Goal: Task Accomplishment & Management: Manage account settings

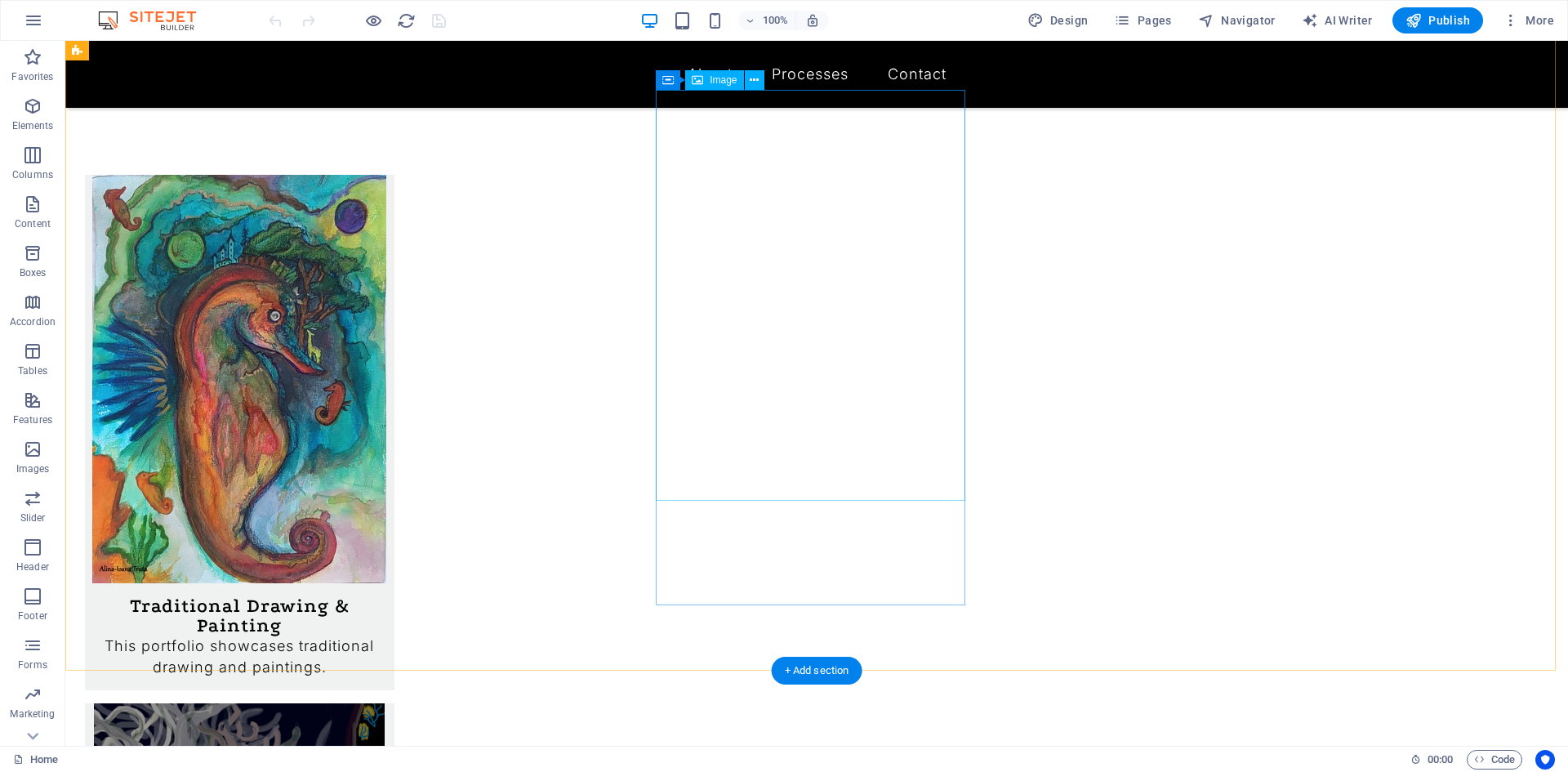
scroll to position [152, 0]
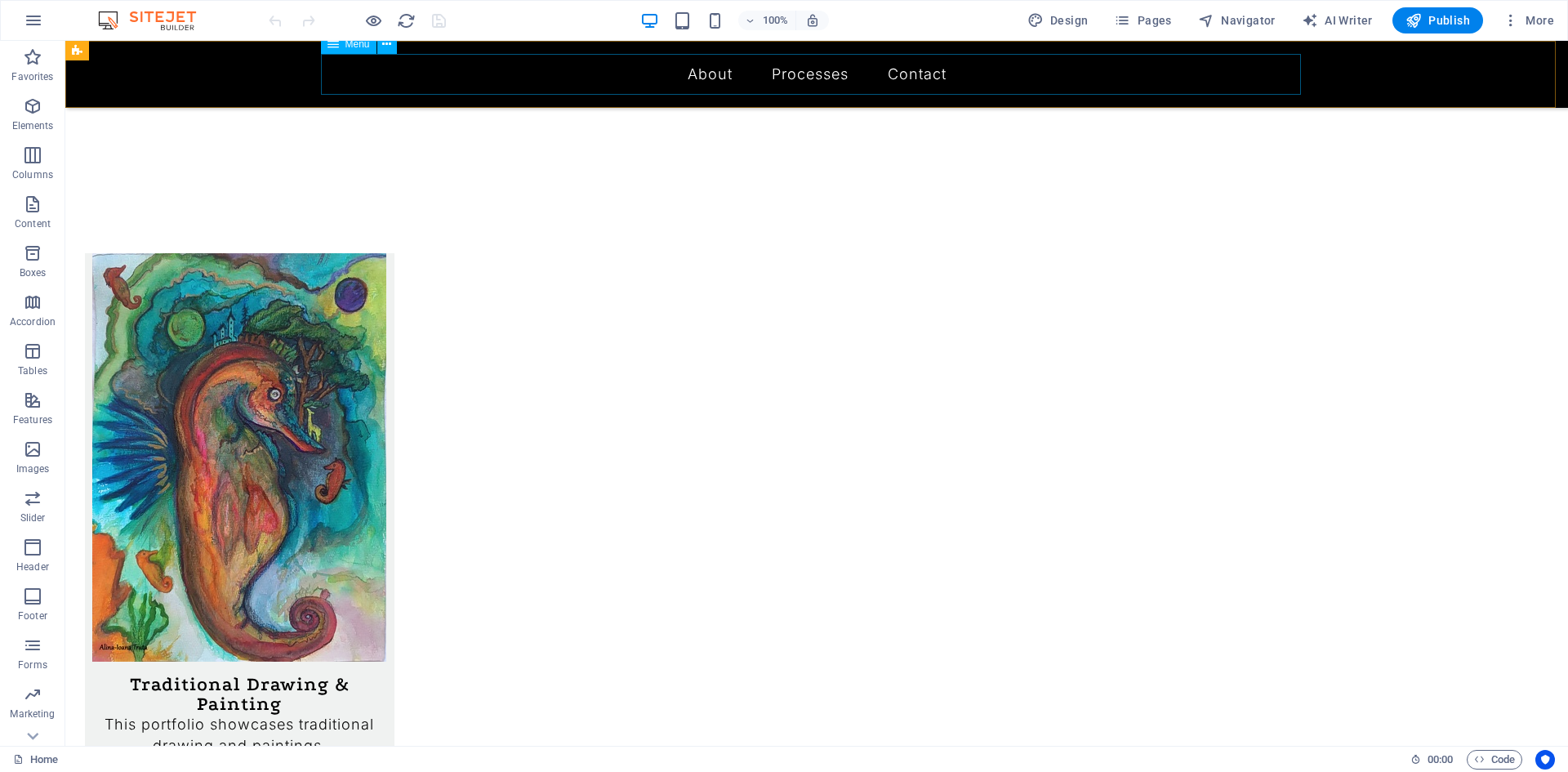
click at [775, 78] on nav "About Processes Traditional Drawing & Painting Processes Contact" at bounding box center [816, 73] width 980 height 40
click at [710, 70] on nav "About Processes Traditional Drawing & Painting Processes Contact" at bounding box center [816, 73] width 980 height 40
click at [1138, 29] on button "Pages" at bounding box center [1143, 21] width 71 height 26
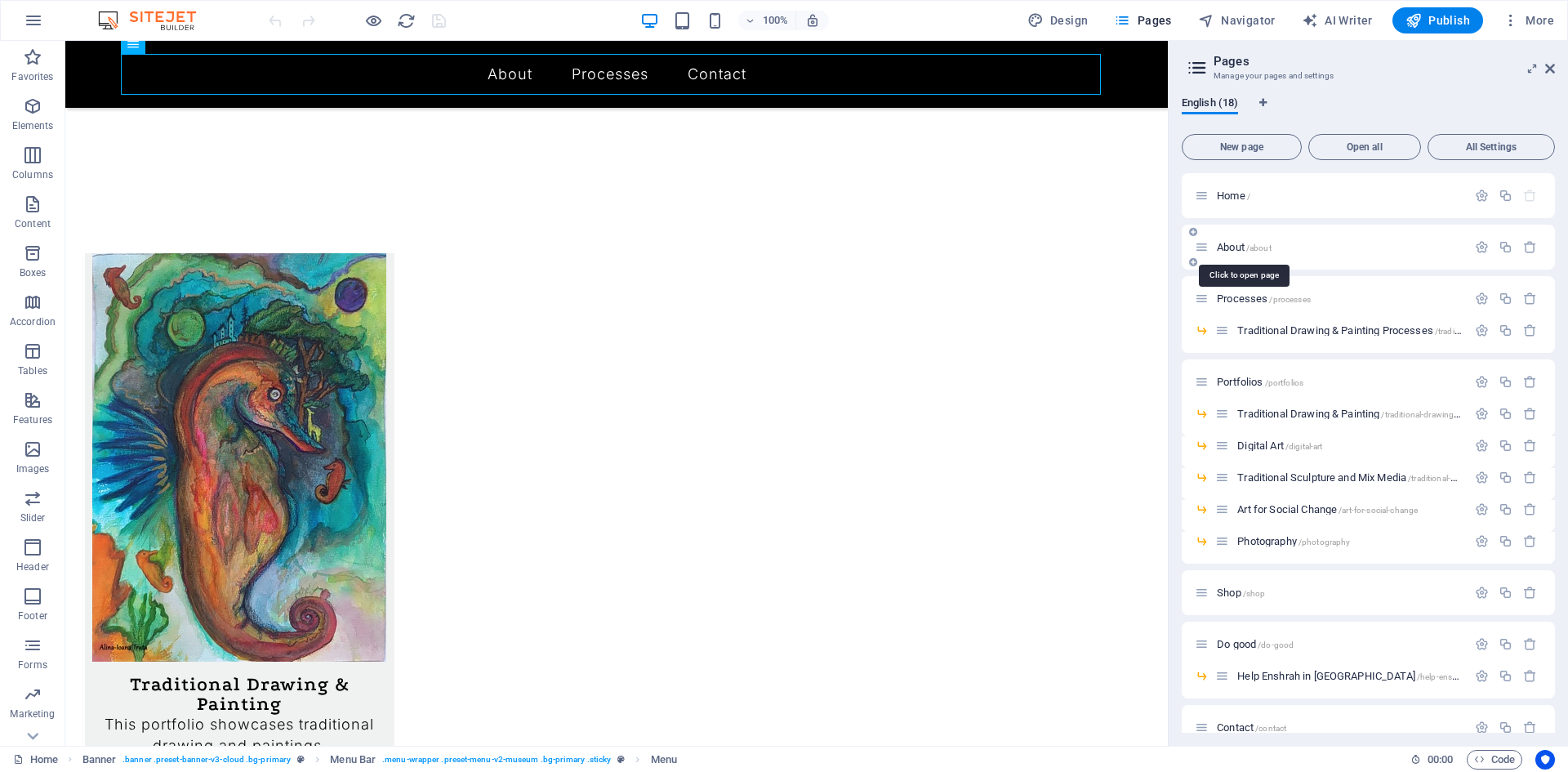
click at [1263, 246] on span "/about" at bounding box center [1258, 249] width 25 height 9
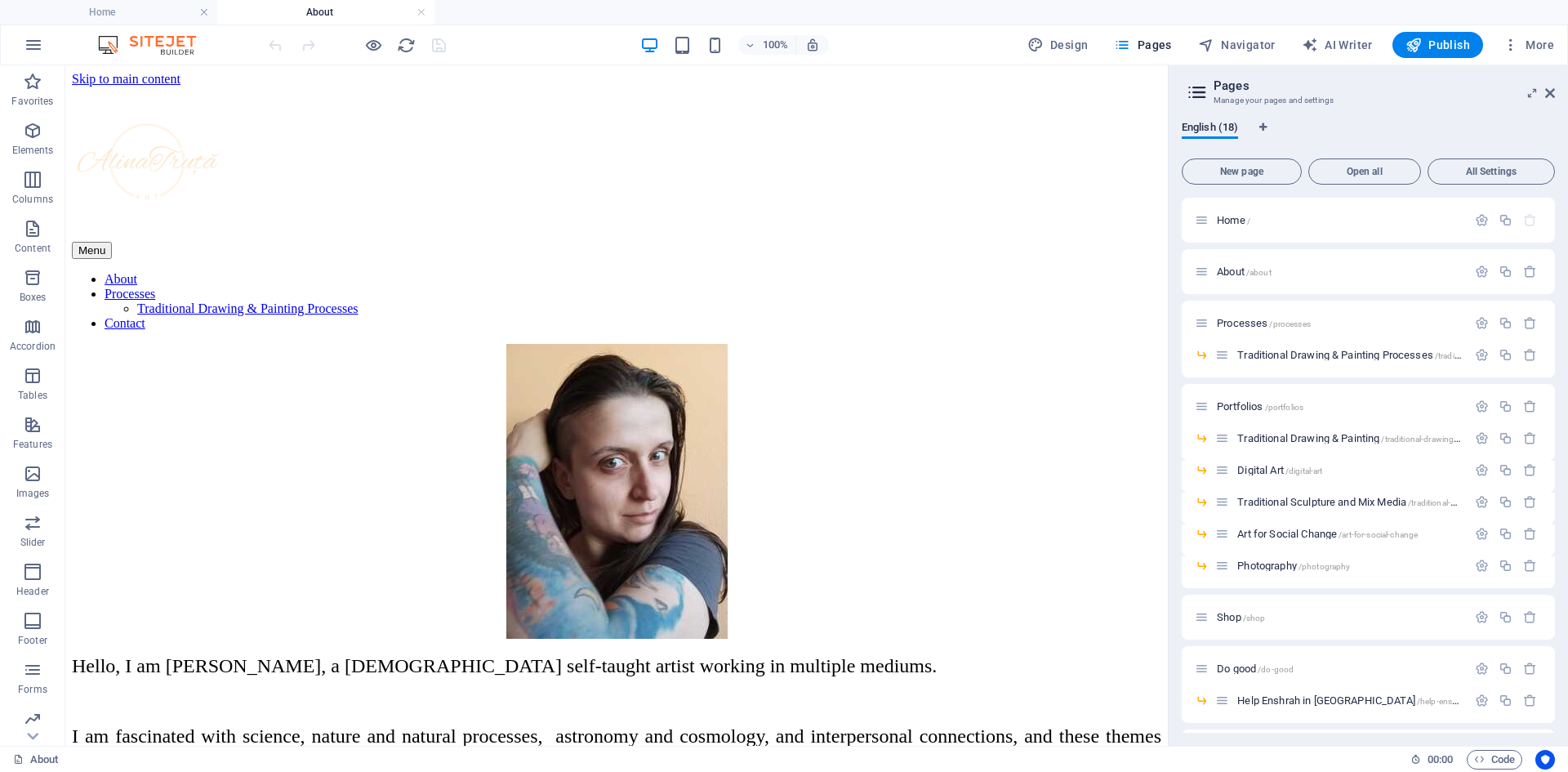
scroll to position [0, 0]
click at [974, 655] on div "Hello, I am [PERSON_NAME], a [DEMOGRAPHIC_DATA] self-taught artist working in m…" at bounding box center [616, 759] width 1090 height 207
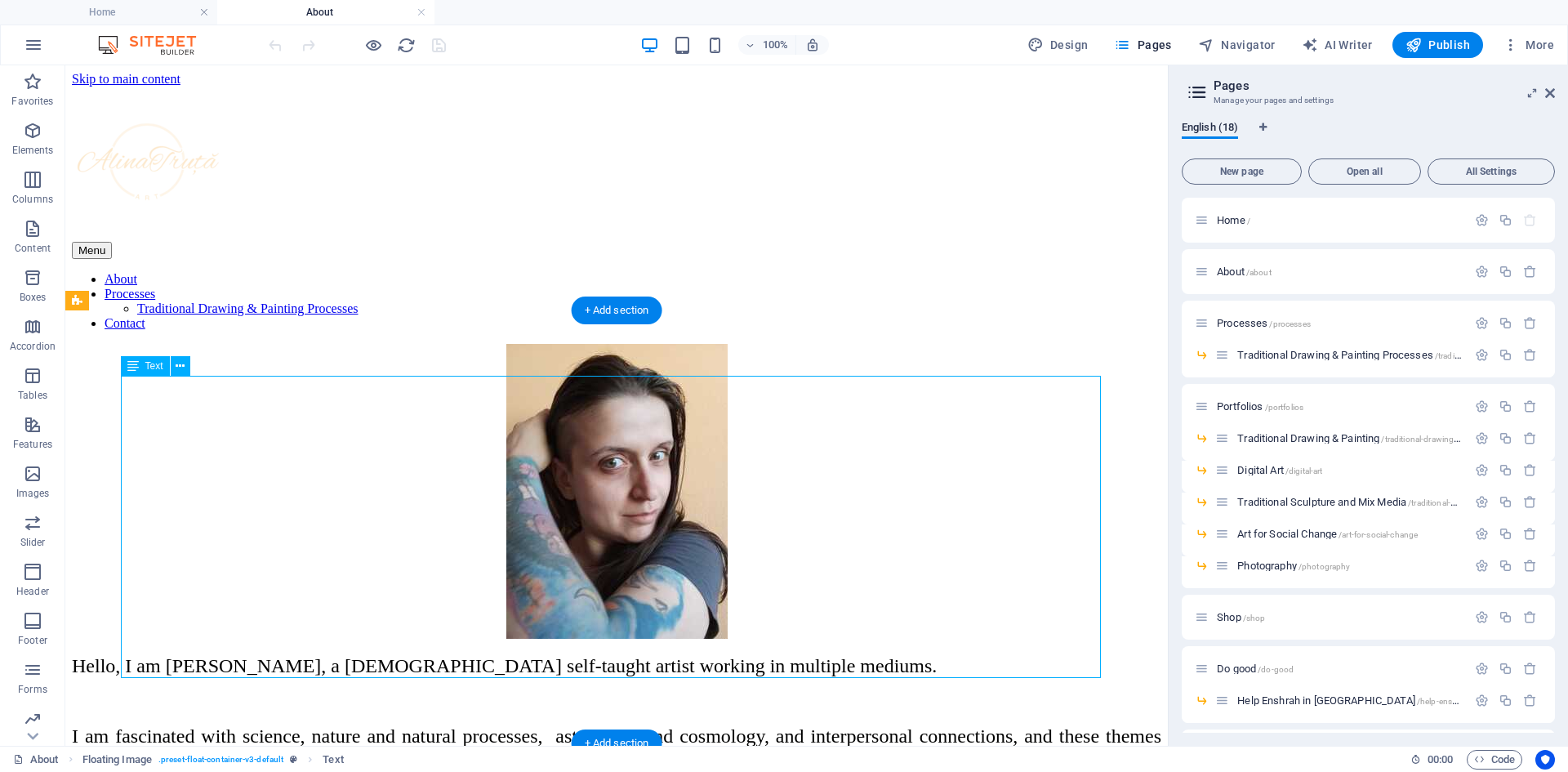
click at [974, 655] on div "Hello, I am [PERSON_NAME], a [DEMOGRAPHIC_DATA] self-taught artist working in m…" at bounding box center [616, 759] width 1090 height 207
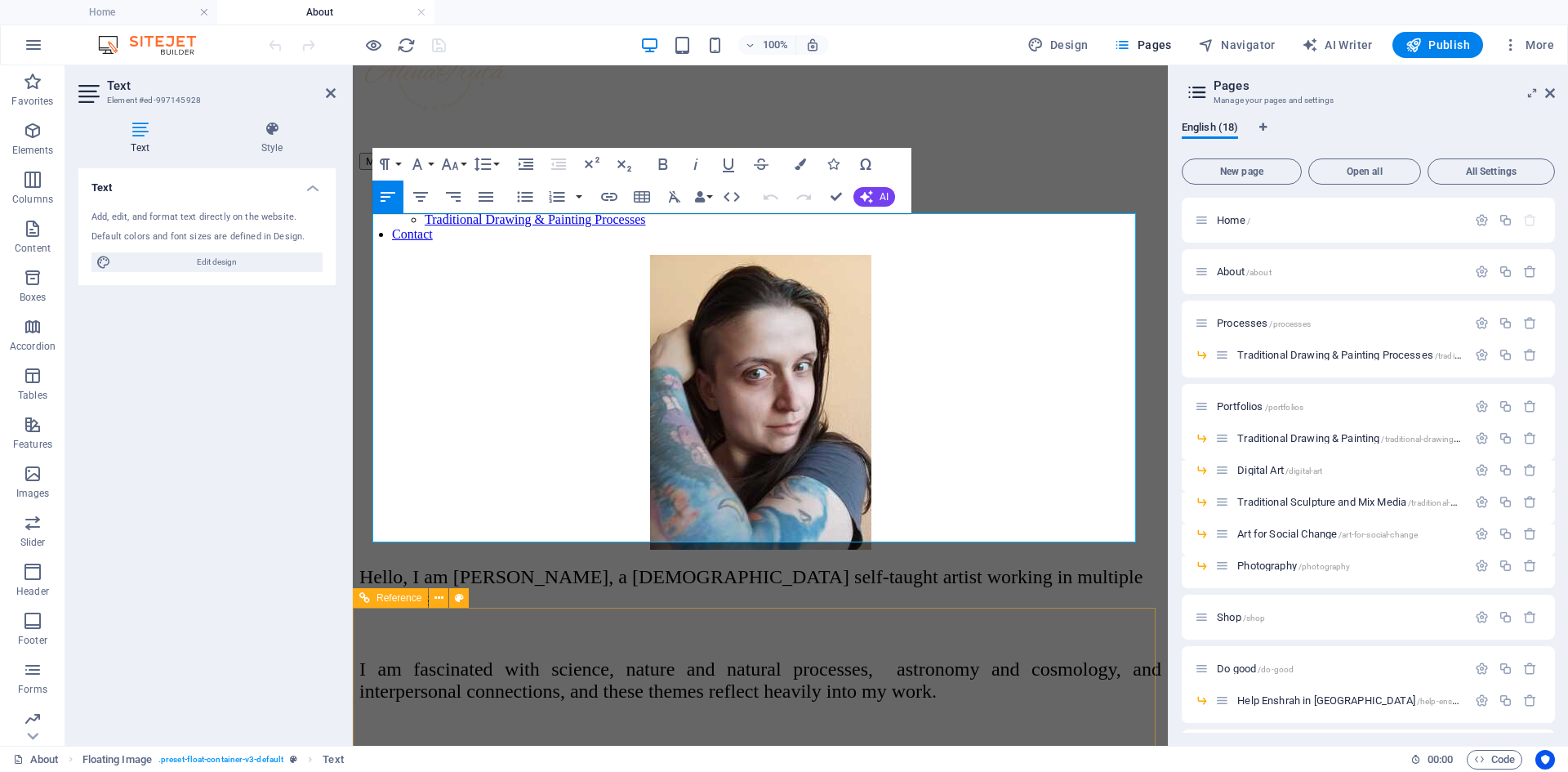
scroll to position [164, 0]
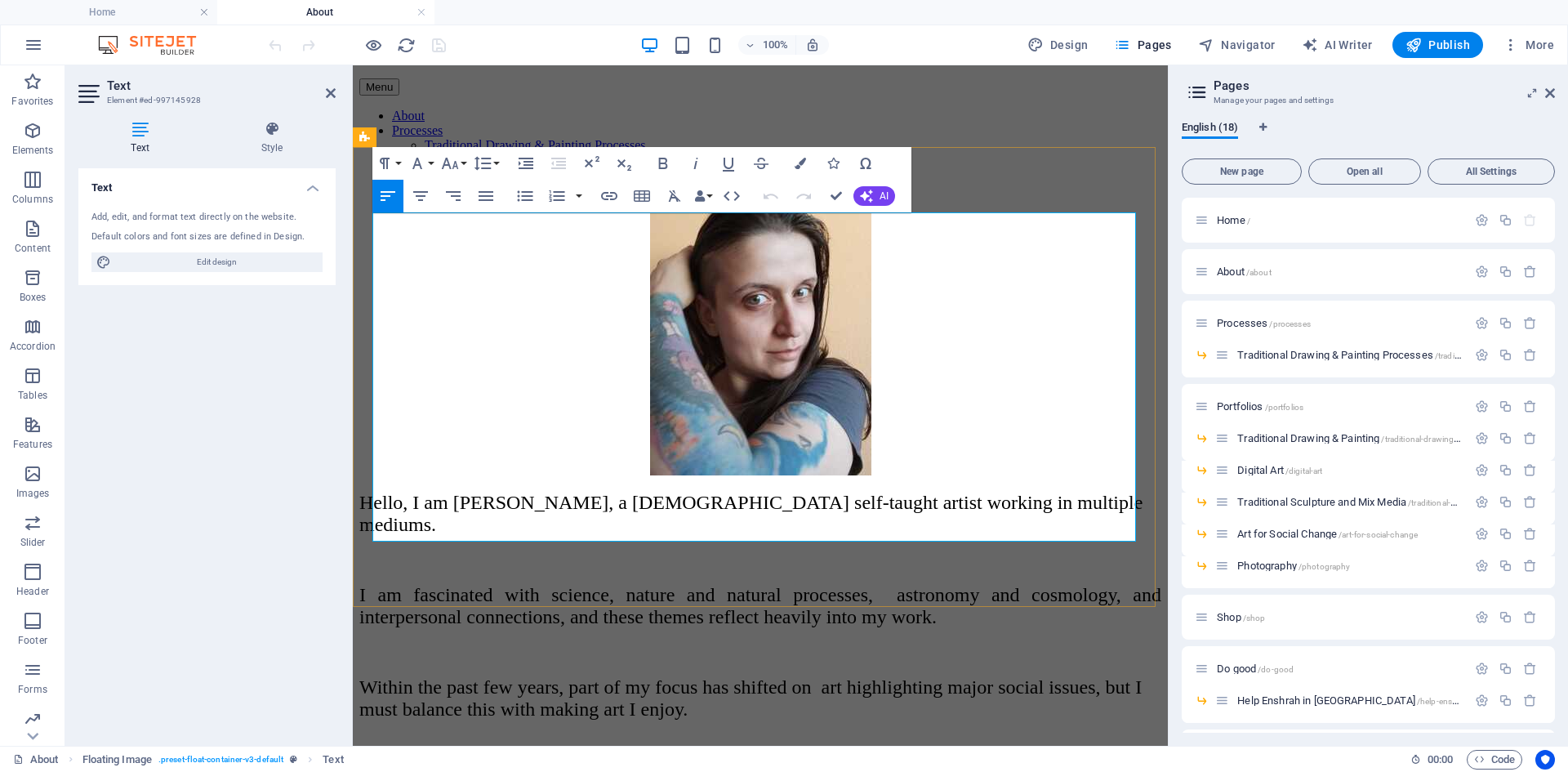
click at [496, 677] on span "Within the past few years, part of my focus has shifted on art highlighting maj…" at bounding box center [750, 699] width 782 height 43
click at [997, 677] on span "Within the past few years, part of my focus has shifted on art highlighting maj…" at bounding box center [750, 699] width 782 height 43
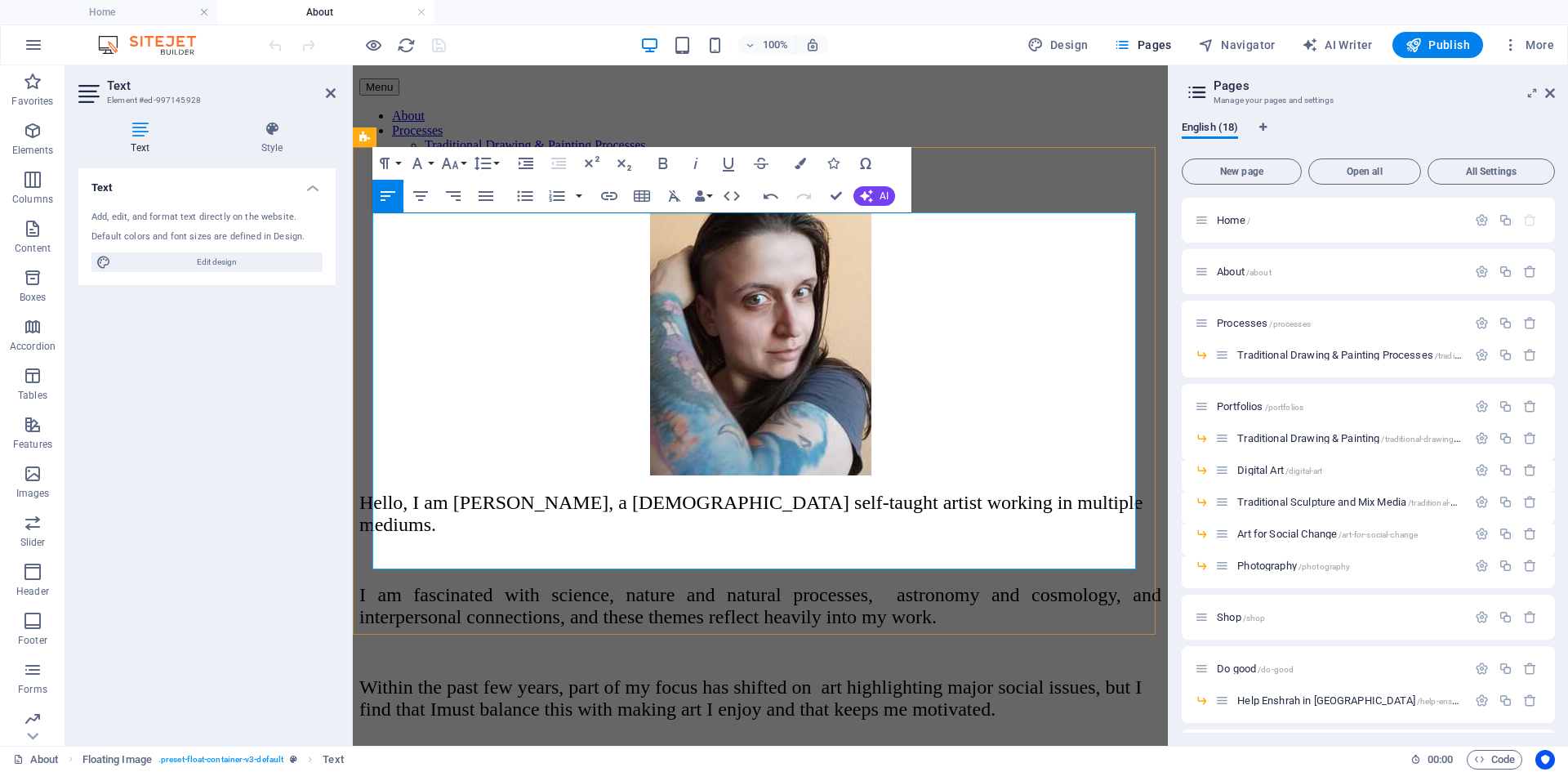
click at [716, 677] on p "Within the past few years, part of my focus has shifted on art highlighting maj…" at bounding box center [760, 699] width 802 height 44
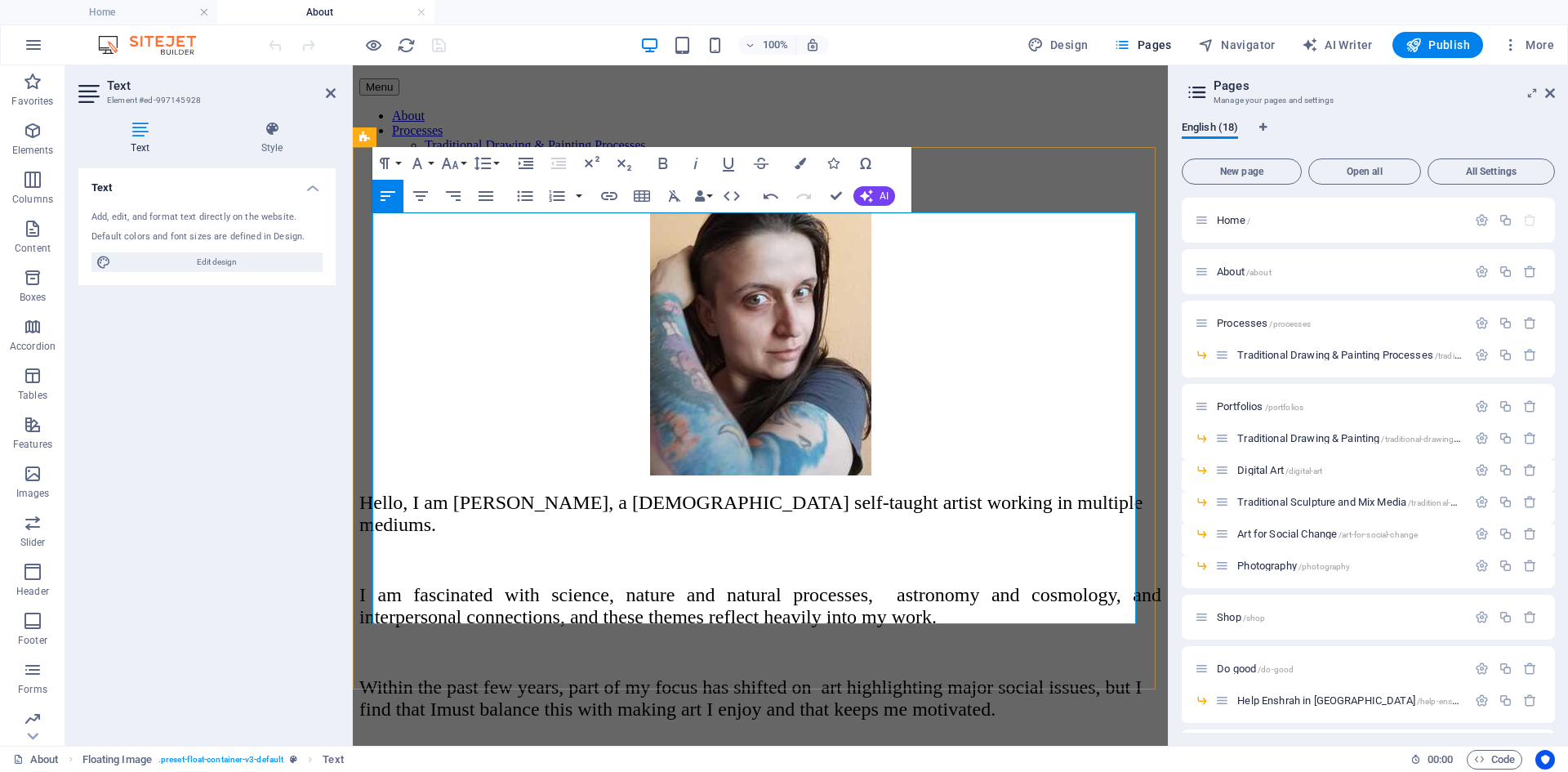
click at [592, 677] on span "Within the past few years, part of my focus has shifted on art highlighting maj…" at bounding box center [750, 699] width 782 height 43
click at [563, 733] on p "​" at bounding box center [760, 744] width 802 height 22
click at [590, 677] on p "Within the past few years, part of my focus has shifted on art highlighting maj…" at bounding box center [760, 699] width 802 height 44
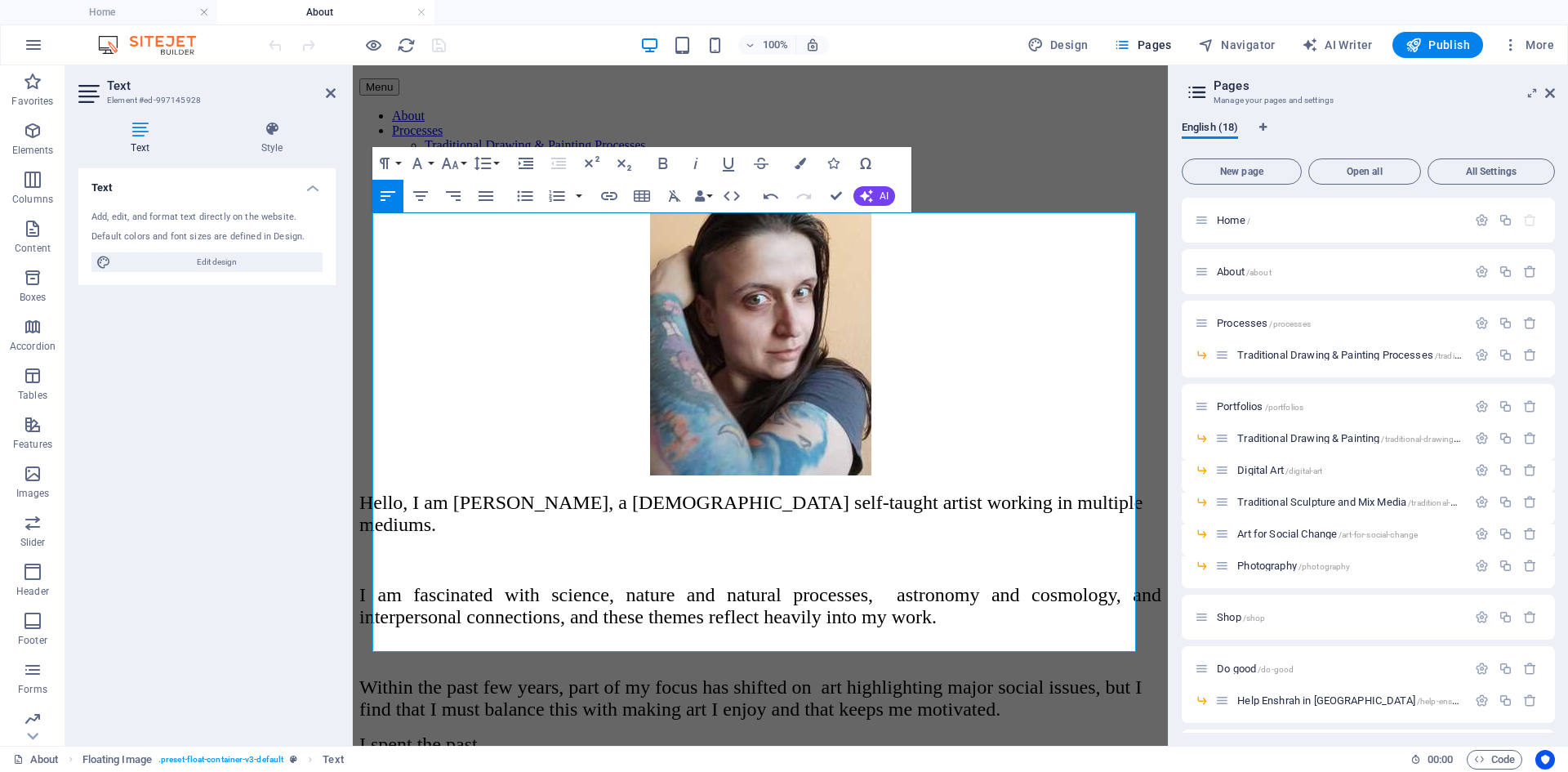
drag, startPoint x: 517, startPoint y: 585, endPoint x: 337, endPoint y: 583, distance: 180.0
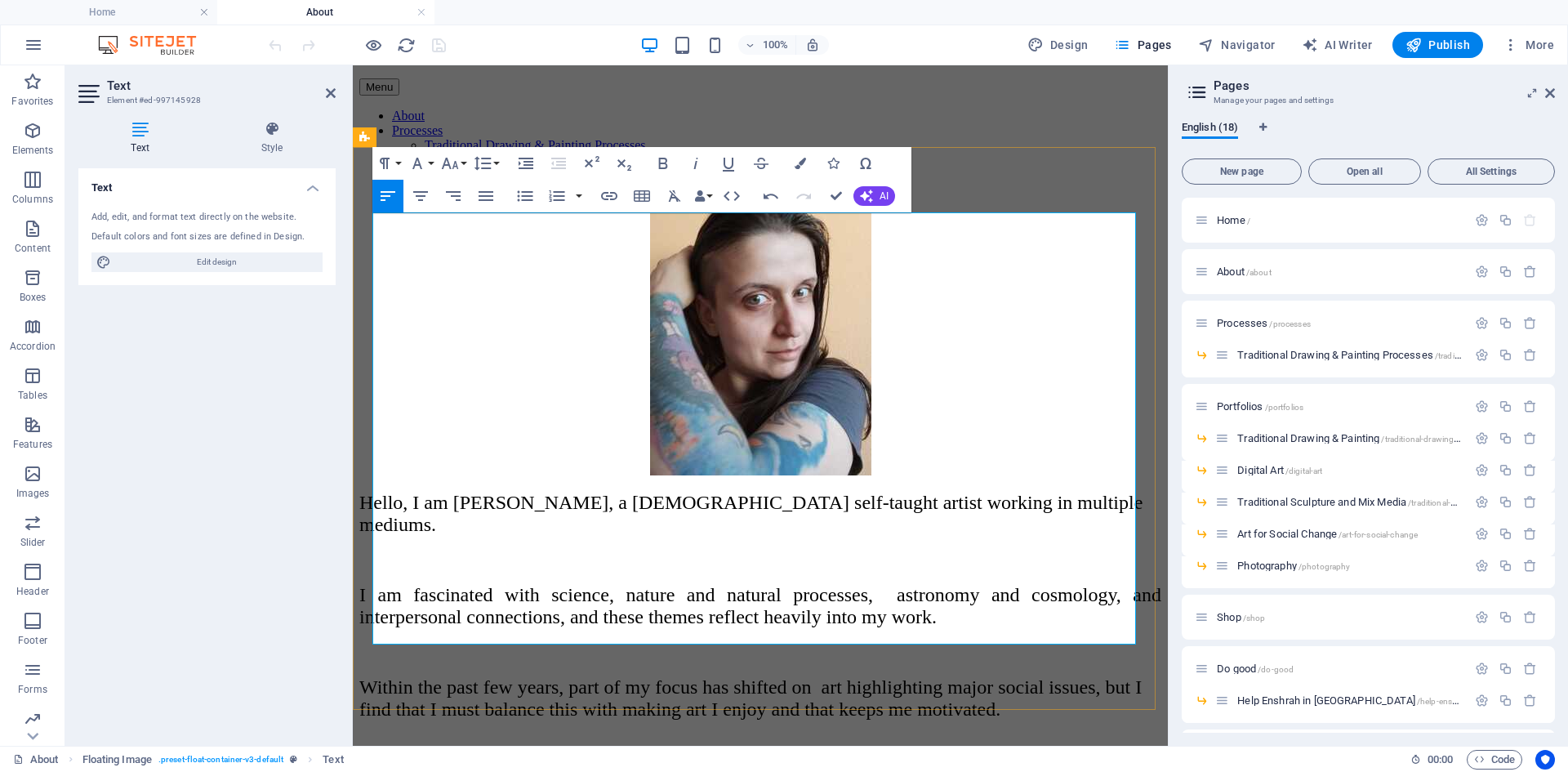
click at [698, 641] on p at bounding box center [760, 651] width 802 height 22
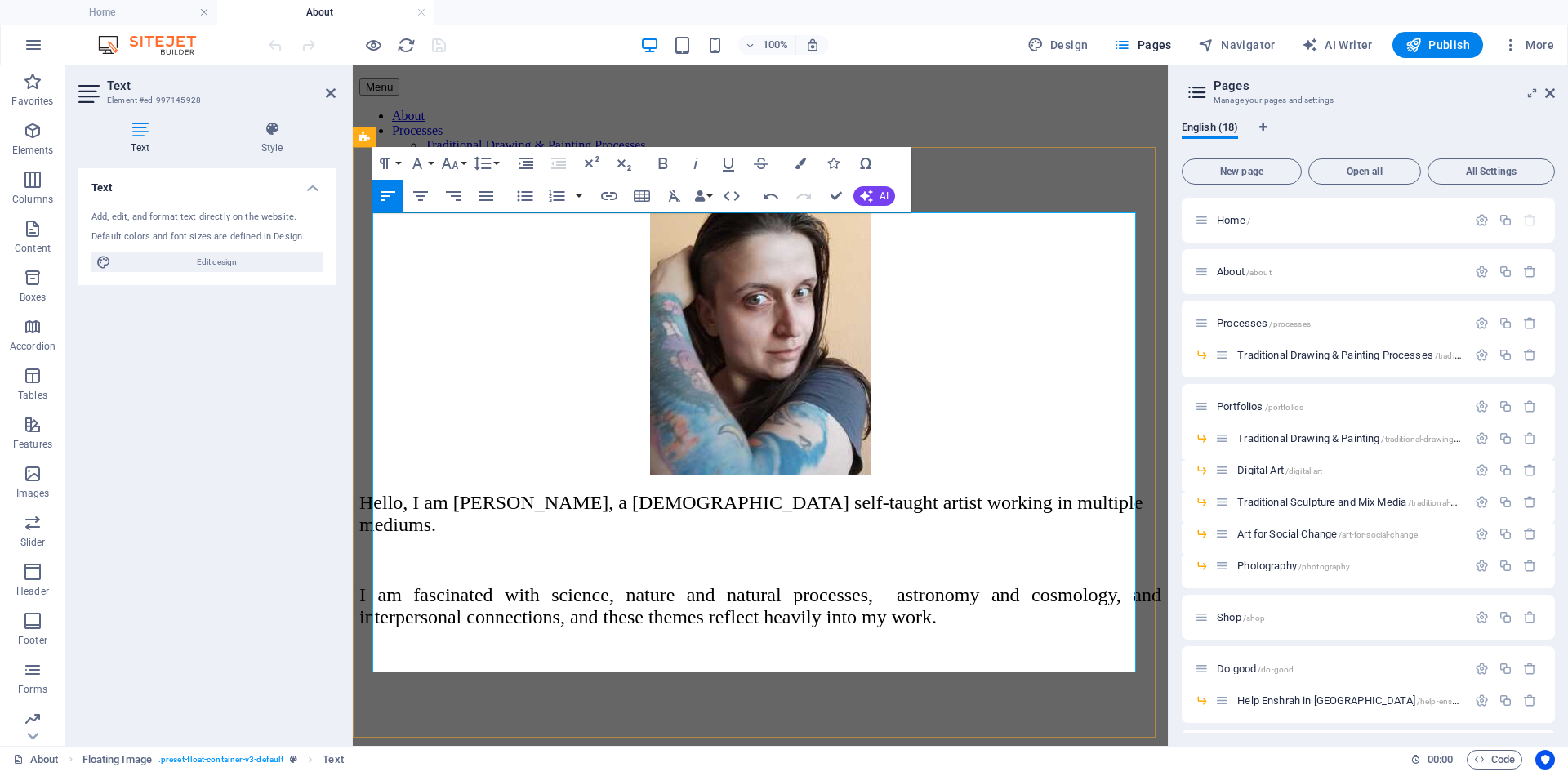
click at [696, 641] on p at bounding box center [760, 651] width 802 height 22
click at [807, 584] on p "I am fascinated with science, nature and natural processes, astronomy and cosmo…" at bounding box center [760, 605] width 802 height 44
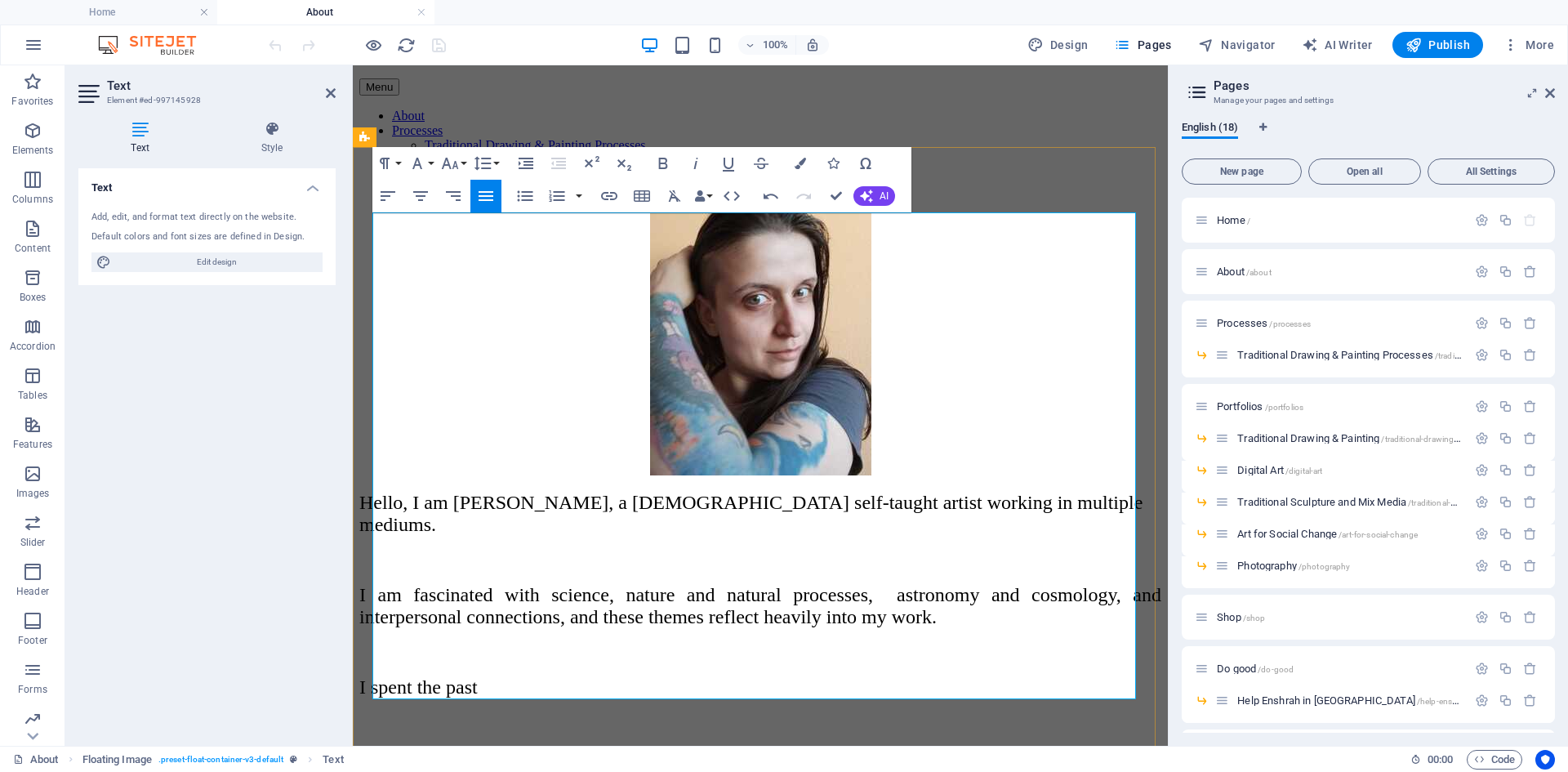
click at [905, 677] on p "I spent the past" at bounding box center [760, 687] width 802 height 22
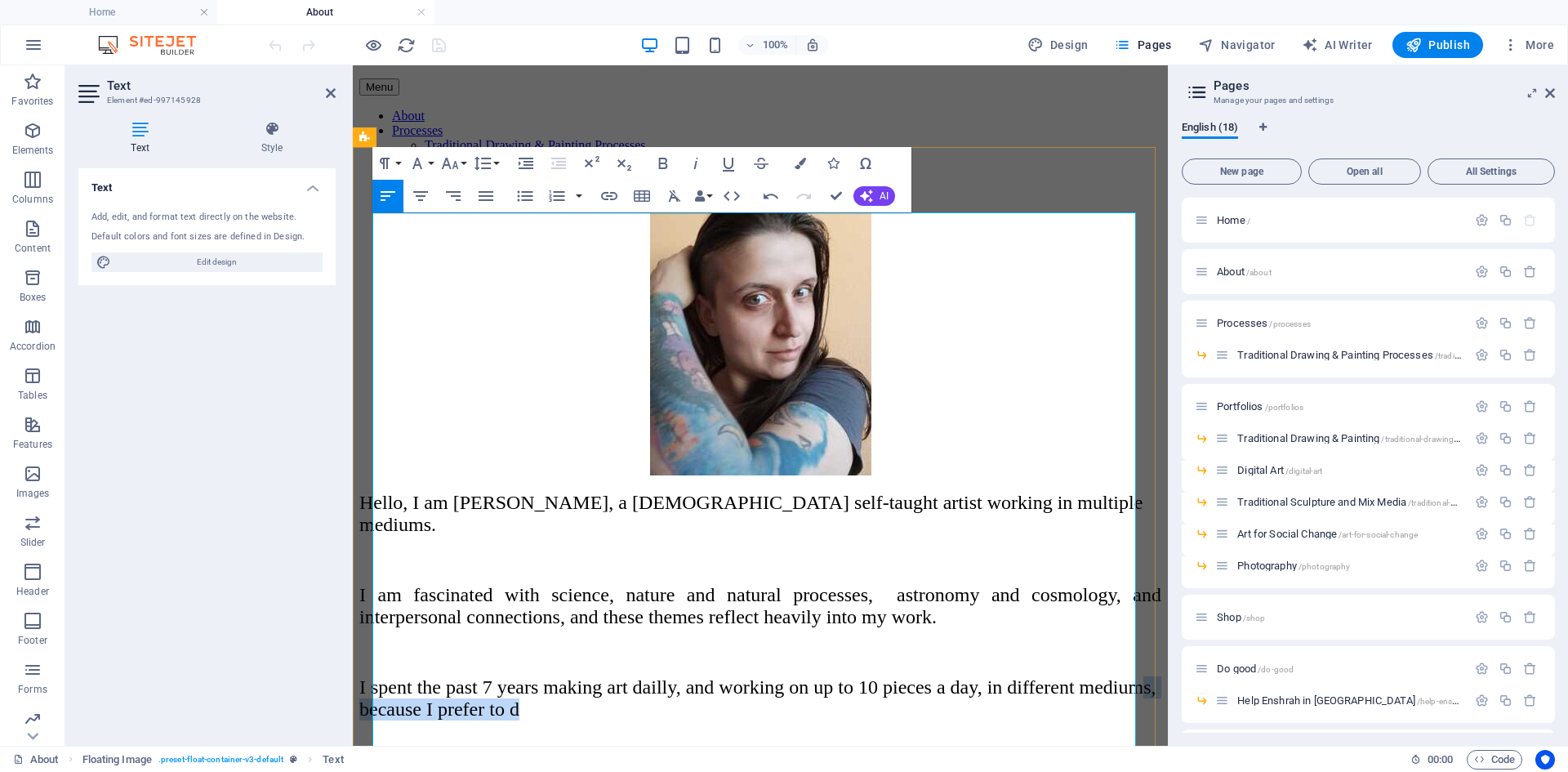
drag, startPoint x: 872, startPoint y: 538, endPoint x: 544, endPoint y: 522, distance: 328.4
click at [544, 677] on p "I spent the past 7 years making art dailly, and working on up to 10 pieces a da…" at bounding box center [760, 699] width 802 height 44
click at [781, 677] on p "I spent the past 7 years making art dailly, and working on up to 10 pieces a da…" at bounding box center [760, 699] width 802 height 44
click at [774, 677] on p "I spent the past 7 years making art dailly, and working on up to 10 pieces a da…" at bounding box center [760, 699] width 802 height 44
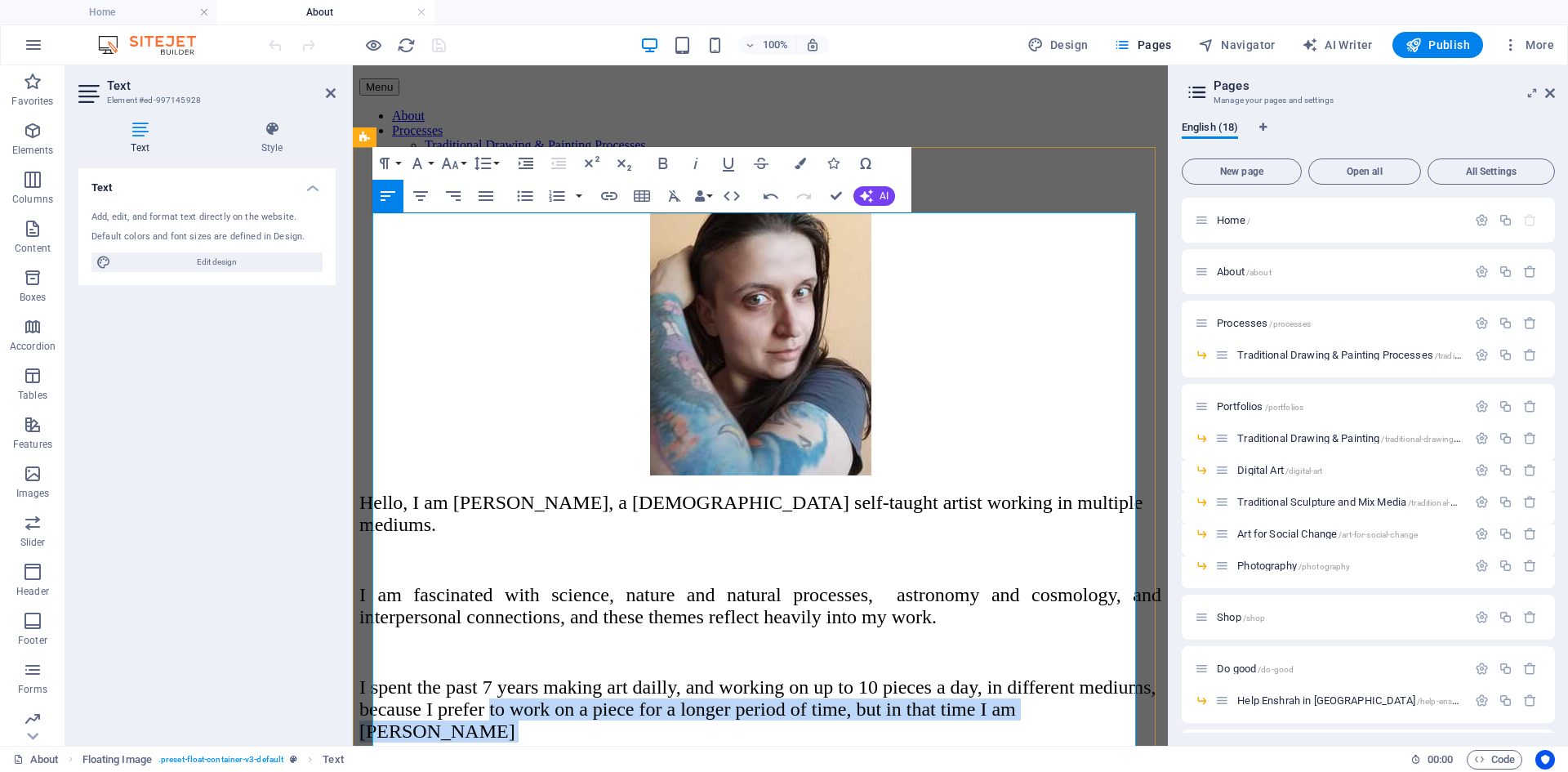
drag, startPoint x: 732, startPoint y: 526, endPoint x: 751, endPoint y: 585, distance: 62.0
click at [751, 585] on div "Hello, I am [PERSON_NAME], a [DEMOGRAPHIC_DATA] self-taught artist working in m…" at bounding box center [760, 730] width 802 height 476
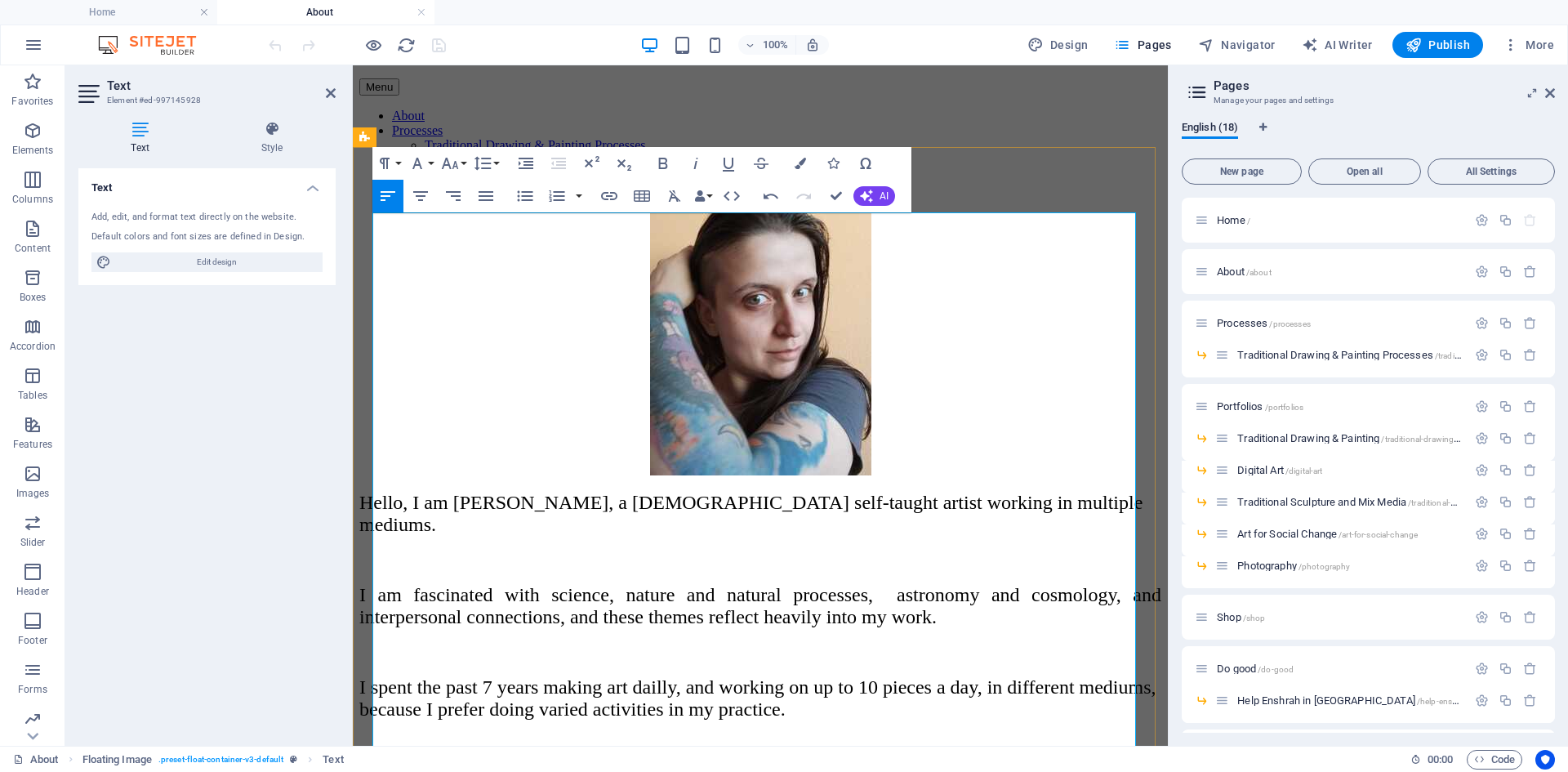
click at [738, 769] on p "​" at bounding box center [760, 780] width 802 height 22
click at [949, 769] on span "​The result is that sometimes complex pieces take month oryears to be completed…" at bounding box center [726, 780] width 733 height 22
click at [955, 769] on span "​The result is that sometimes complex pieces take month oryears to be completed…" at bounding box center [726, 780] width 733 height 22
click at [624, 769] on p "The result is that sometimes complex pieces take month or years to be completed…" at bounding box center [760, 780] width 802 height 22
drag, startPoint x: 639, startPoint y: 615, endPoint x: 631, endPoint y: 611, distance: 8.9
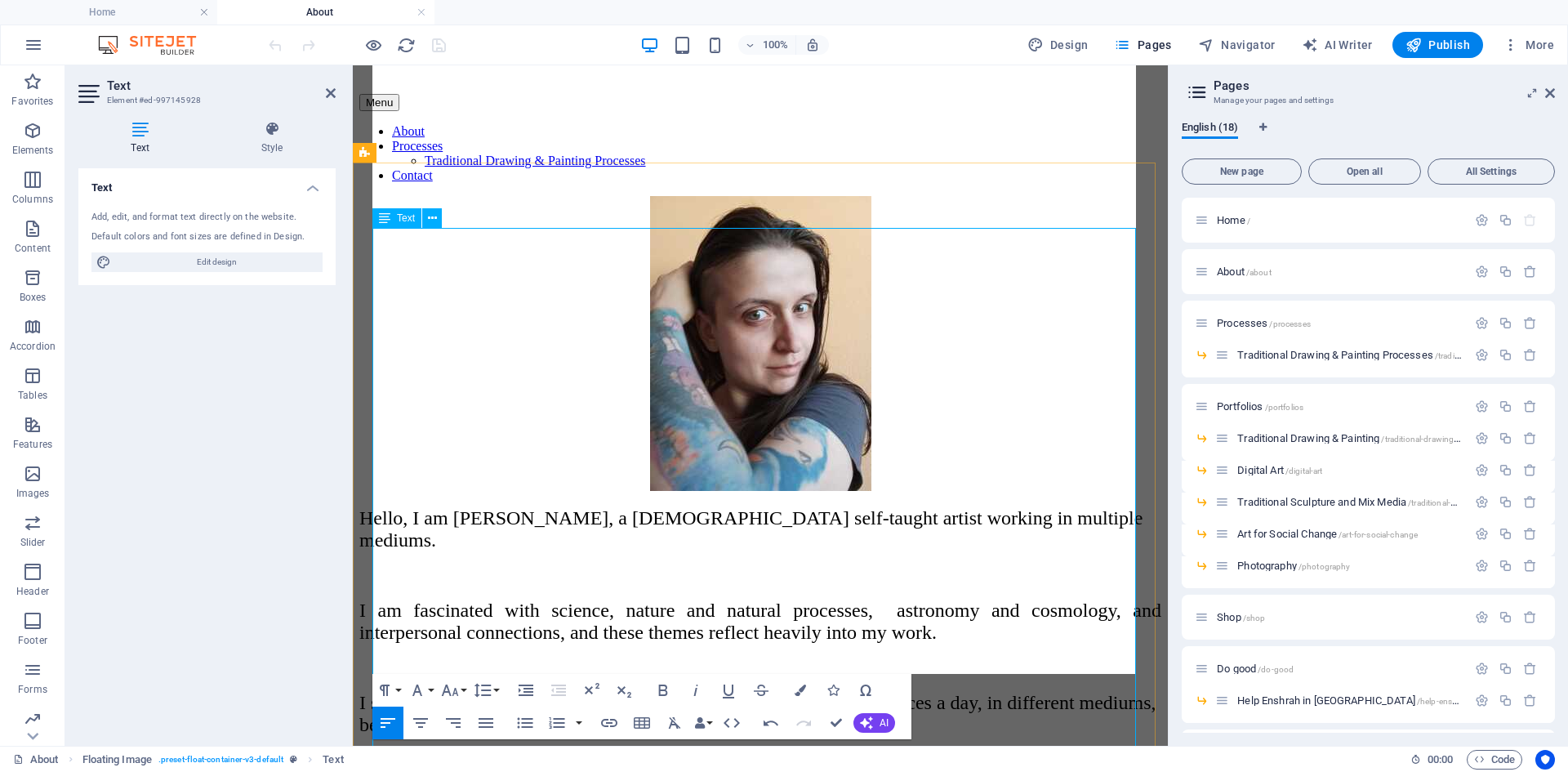
scroll to position [149, 0]
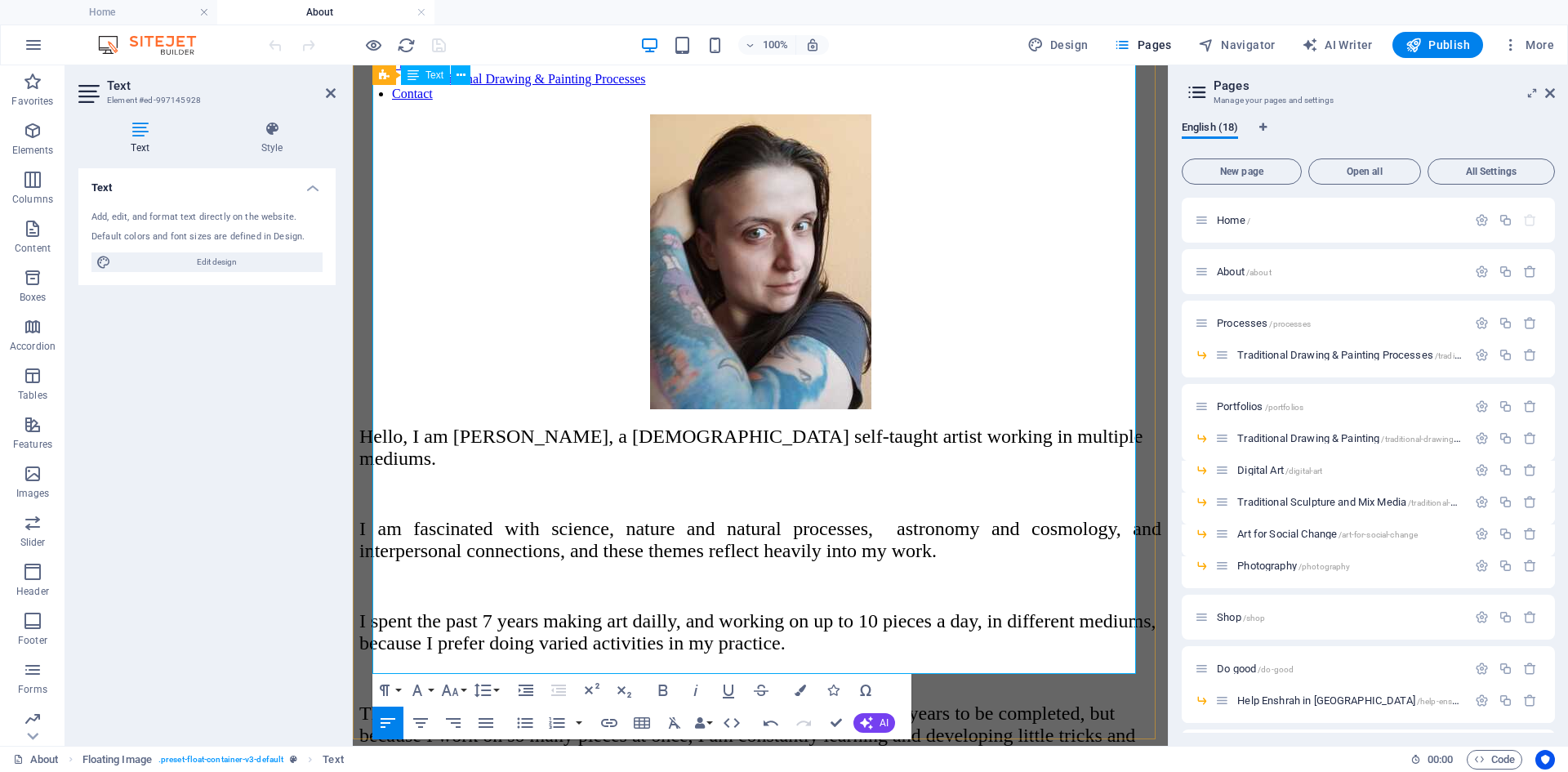
scroll to position [231, 0]
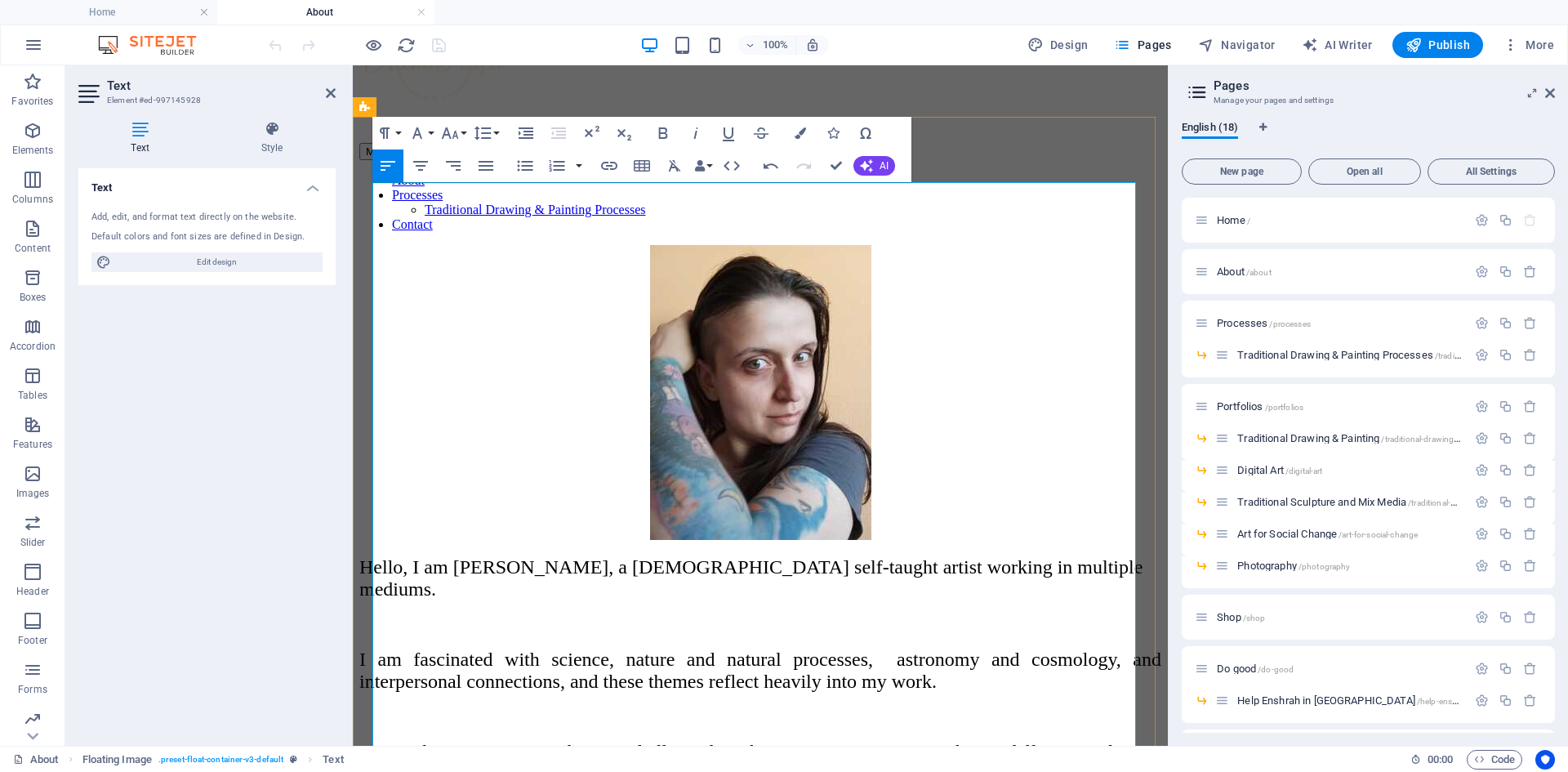
scroll to position [149, 0]
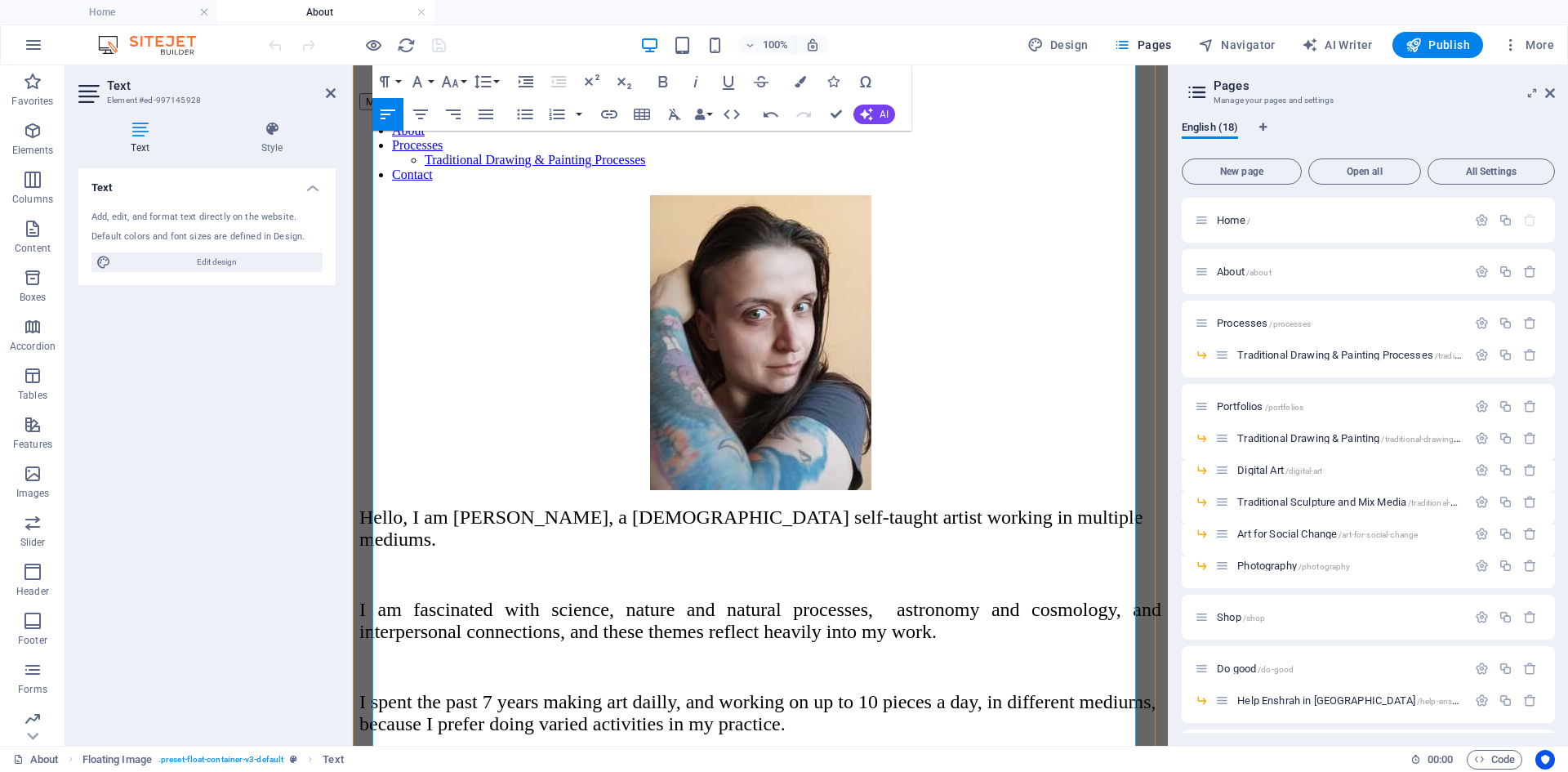
click at [528, 38] on div "100% Design Pages Navigator AI Writer Publish More" at bounding box center [913, 45] width 1295 height 26
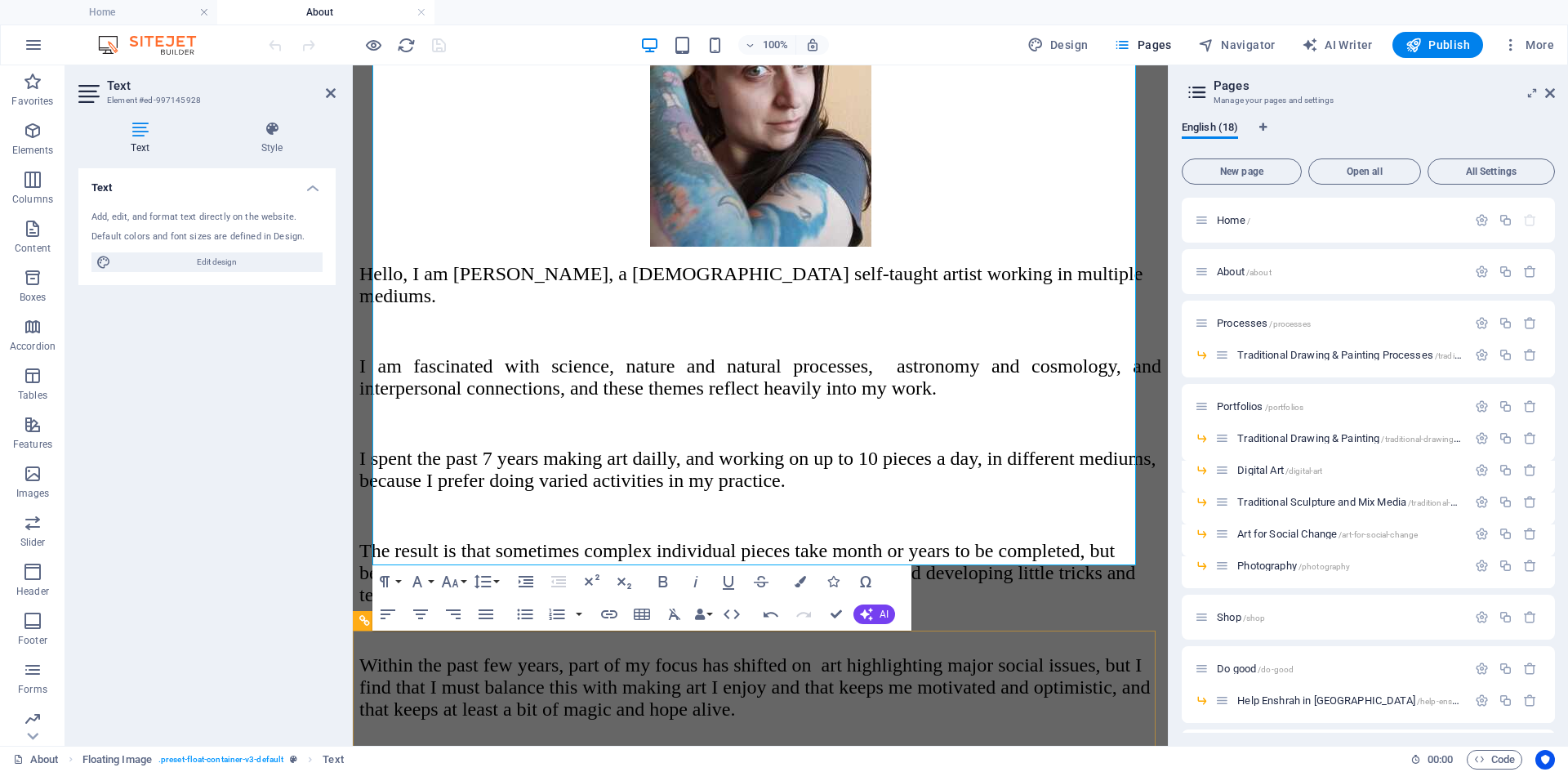
scroll to position [394, 0]
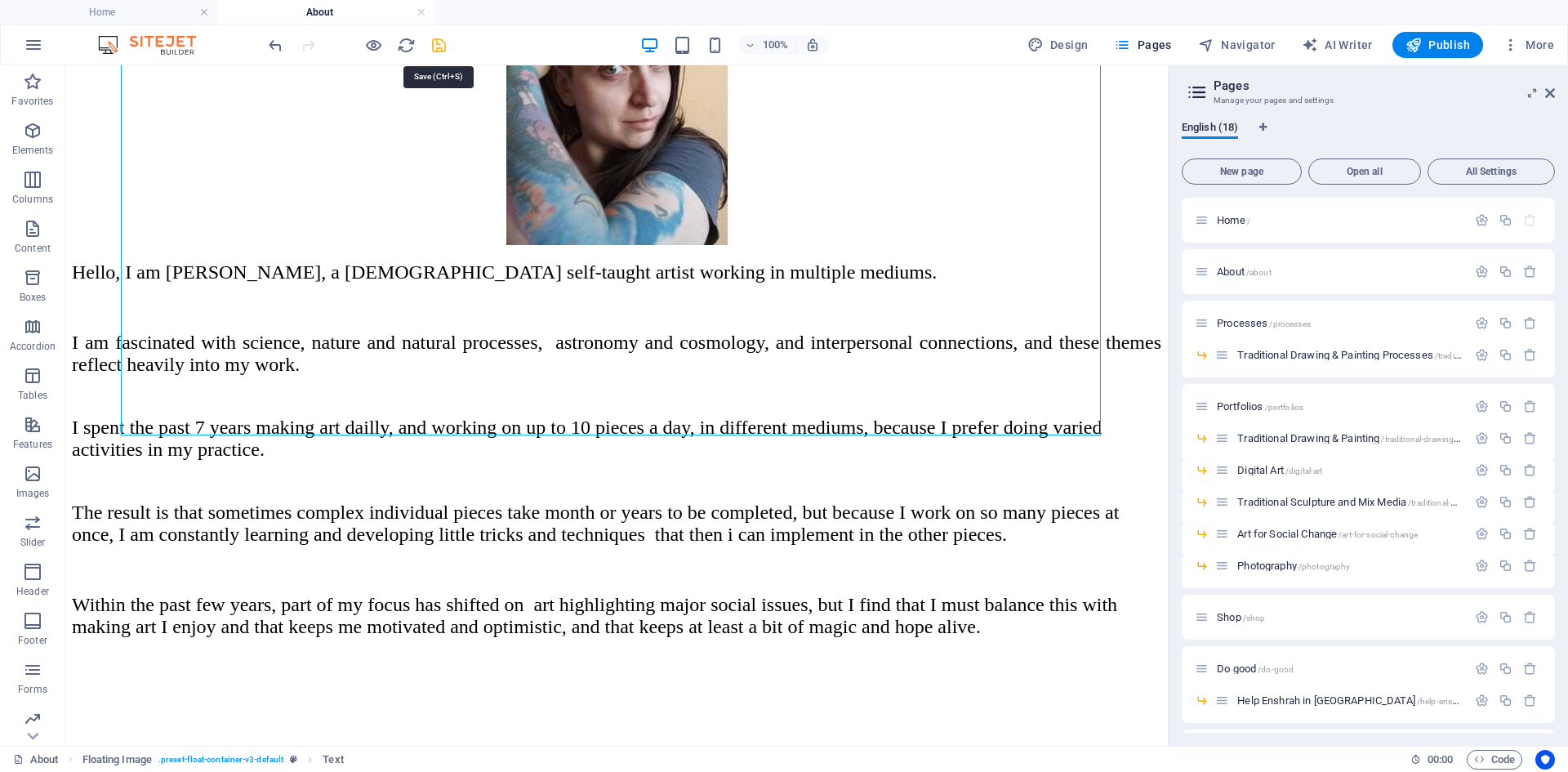
click at [446, 46] on icon "save" at bounding box center [439, 45] width 19 height 19
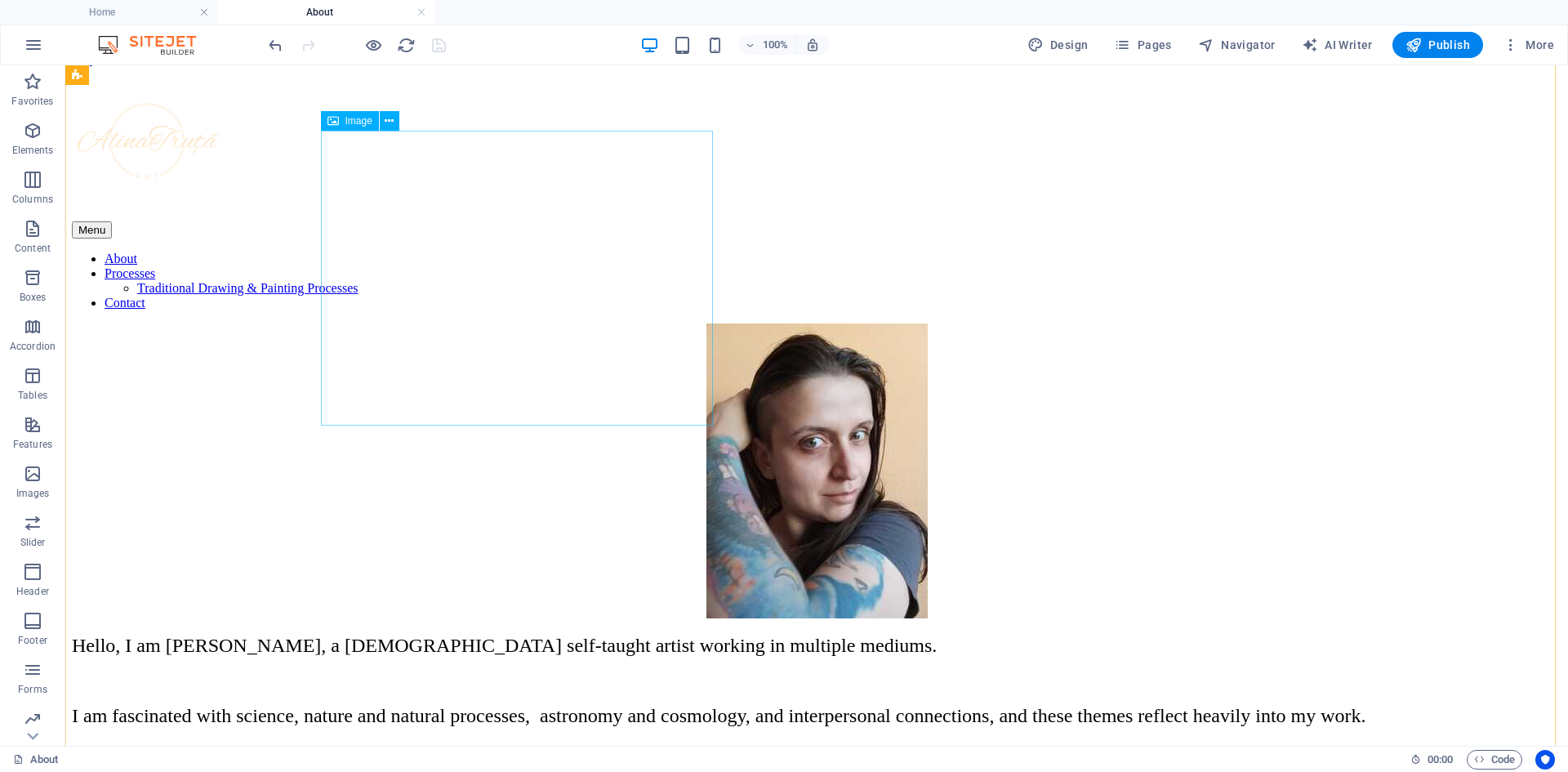
scroll to position [0, 0]
